Goal: Task Accomplishment & Management: Use online tool/utility

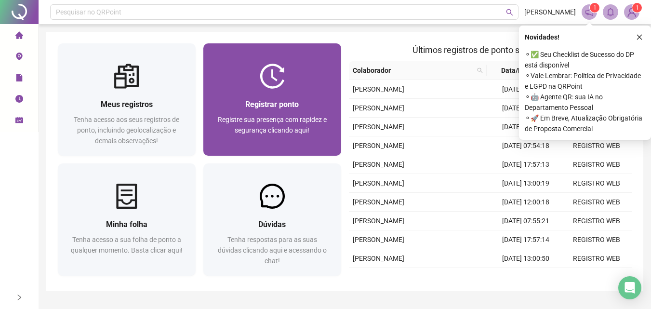
click at [279, 88] on img at bounding box center [272, 76] width 25 height 25
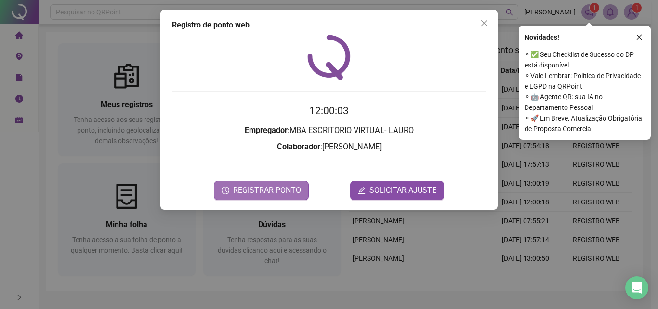
click at [287, 199] on button "REGISTRAR PONTO" at bounding box center [261, 190] width 95 height 19
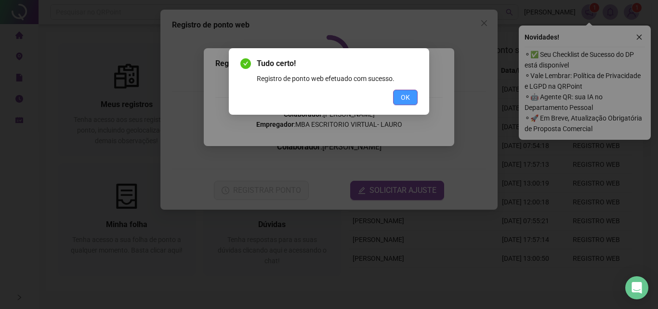
click at [403, 102] on span "OK" at bounding box center [405, 97] width 9 height 11
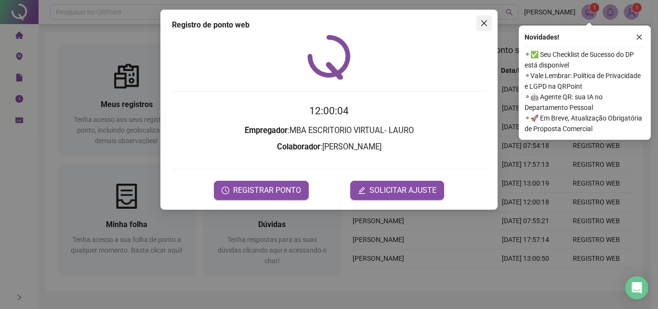
click at [486, 27] on button "Close" at bounding box center [483, 22] width 15 height 15
